Goal: Information Seeking & Learning: Learn about a topic

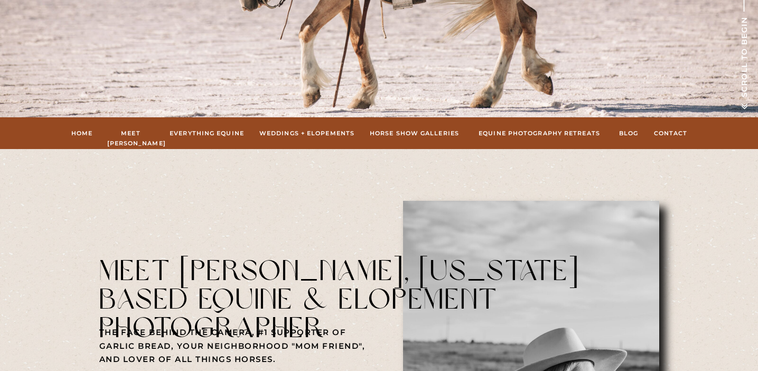
scroll to position [307, 0]
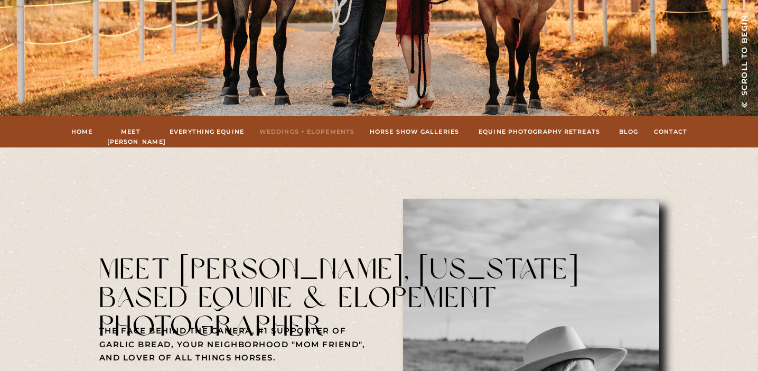
click at [288, 130] on nav "Weddings + Elopements" at bounding box center [307, 132] width 96 height 10
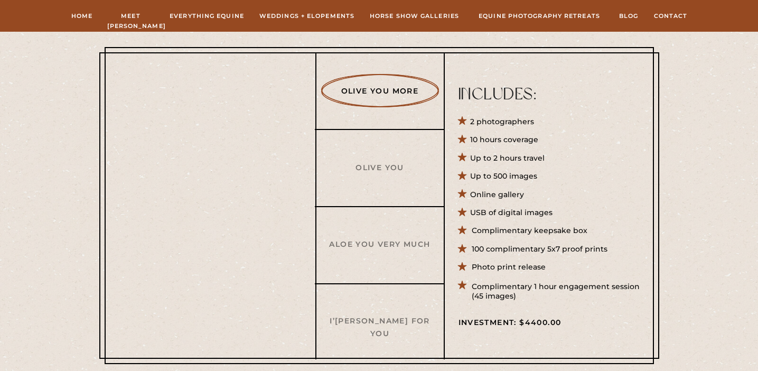
scroll to position [398, 0]
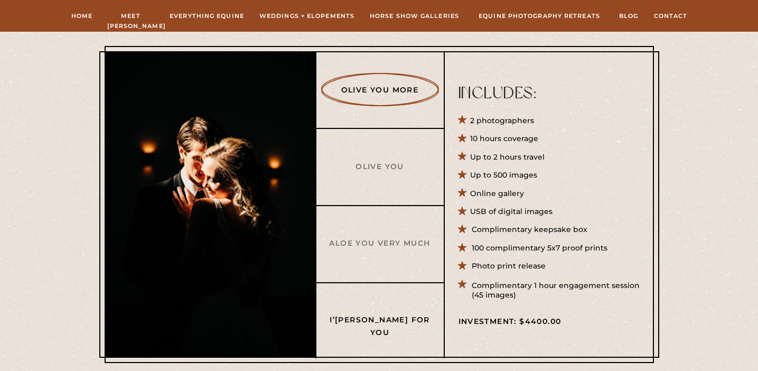
click at [376, 323] on h3 "I’m A Succa For You" at bounding box center [380, 319] width 102 height 11
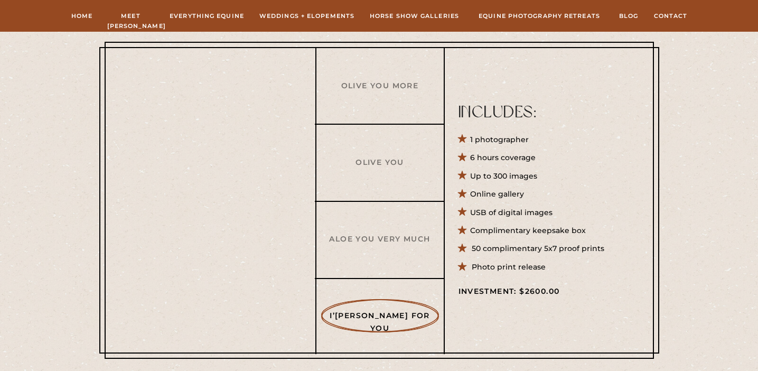
scroll to position [404, 0]
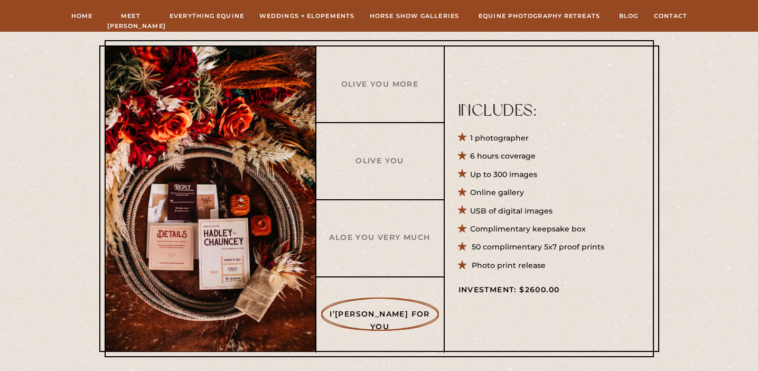
click at [383, 258] on div at bounding box center [379, 198] width 549 height 317
click at [382, 237] on h3 "Aloe You Very Much" at bounding box center [380, 236] width 102 height 11
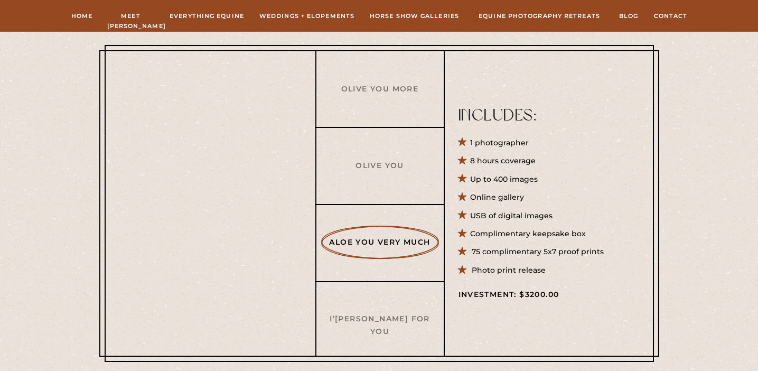
scroll to position [401, 0]
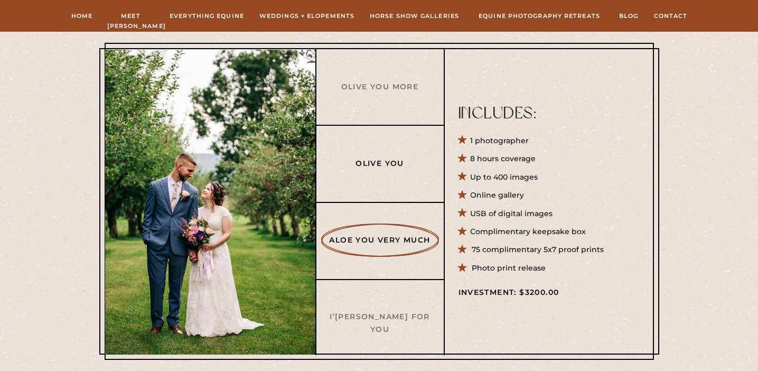
click at [386, 164] on h3 "Olive You" at bounding box center [380, 162] width 102 height 11
